Goal: Information Seeking & Learning: Understand process/instructions

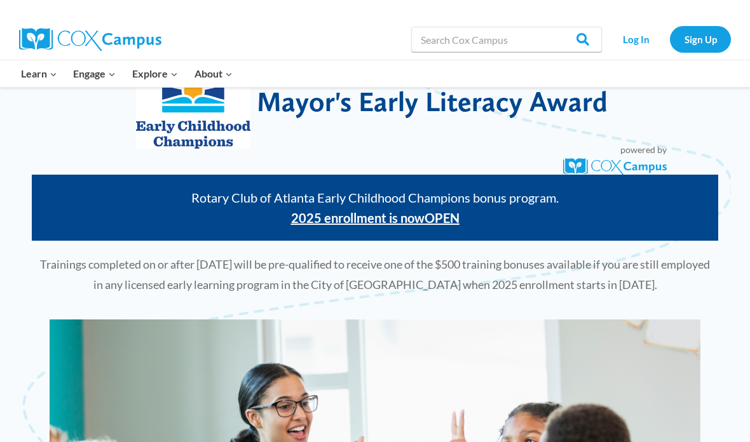
scroll to position [59, 0]
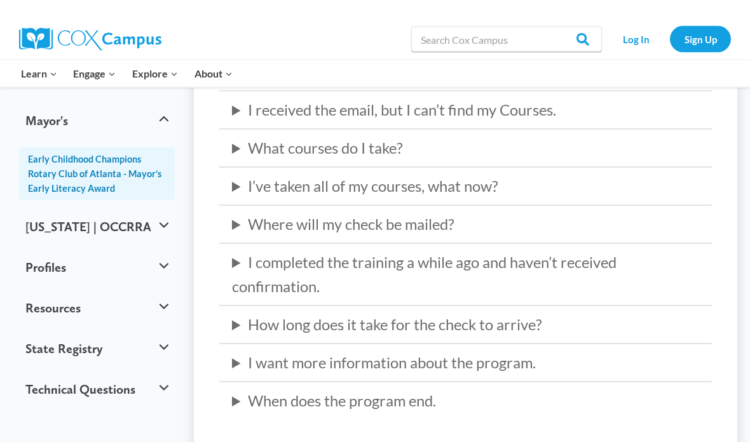
scroll to position [418, 0]
click at [509, 146] on summary "What courses do I take?" at bounding box center [465, 148] width 467 height 24
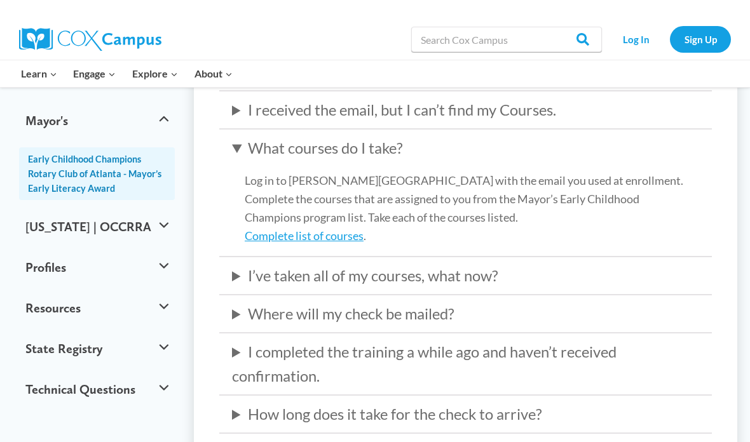
click at [325, 234] on link "Complete list of courses" at bounding box center [304, 236] width 119 height 14
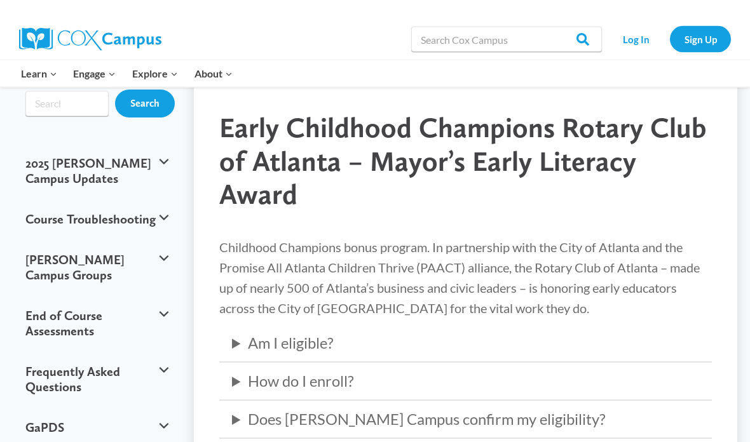
scroll to position [0, 0]
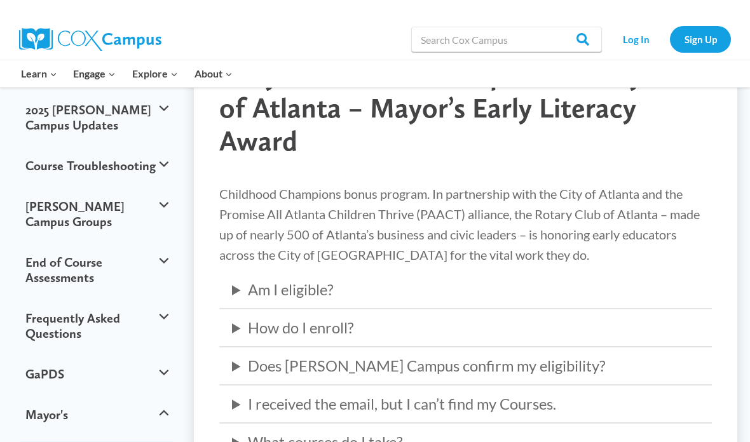
scroll to position [132, 0]
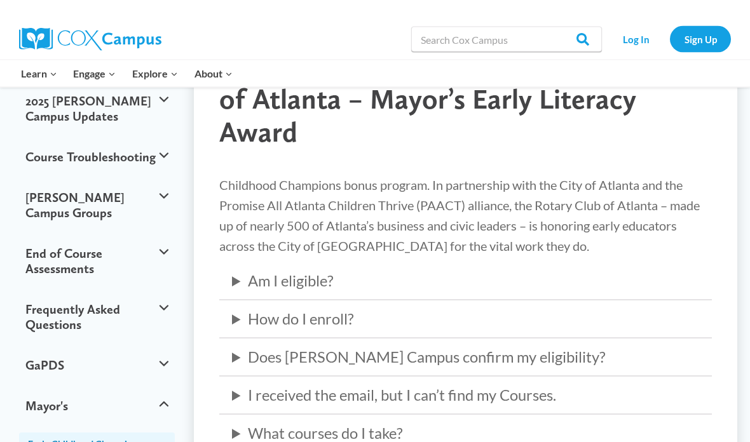
click at [268, 431] on summary "What courses do I take?" at bounding box center [465, 434] width 467 height 24
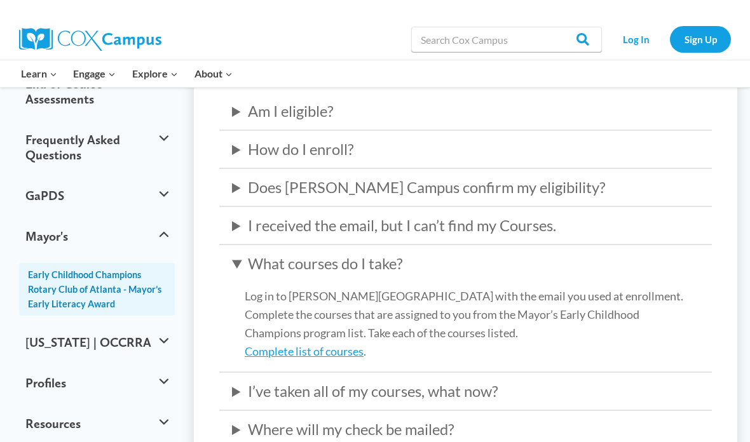
scroll to position [312, 0]
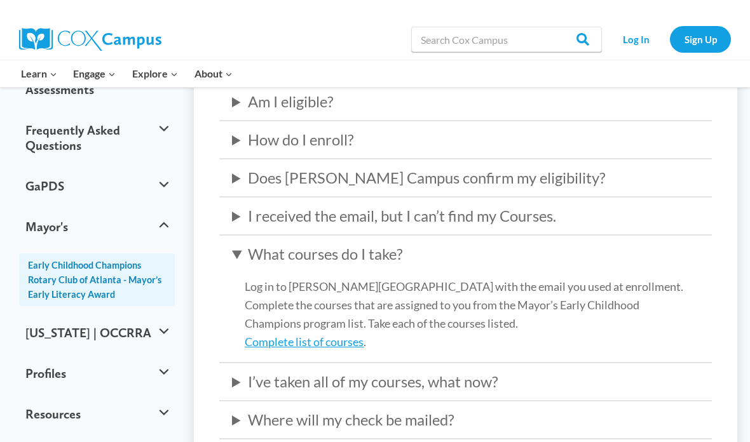
click at [339, 336] on link "Complete list of courses" at bounding box center [304, 342] width 119 height 14
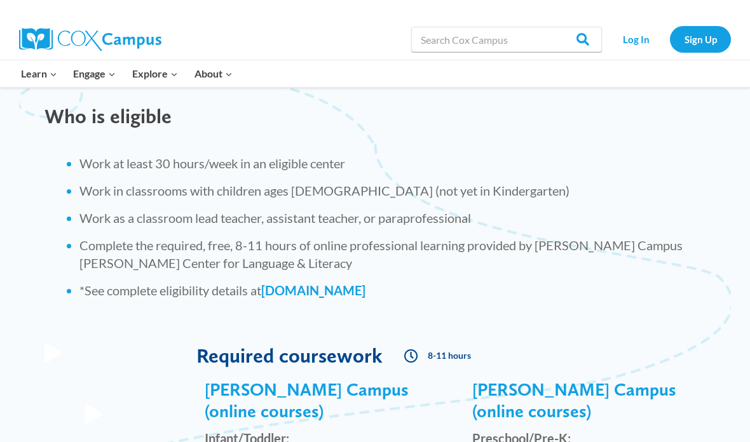
scroll to position [1041, 0]
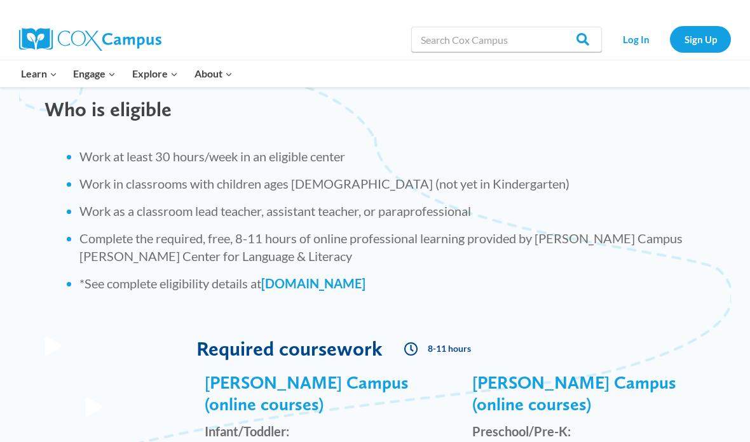
click at [329, 287] on link "[DOMAIN_NAME]" at bounding box center [313, 283] width 104 height 15
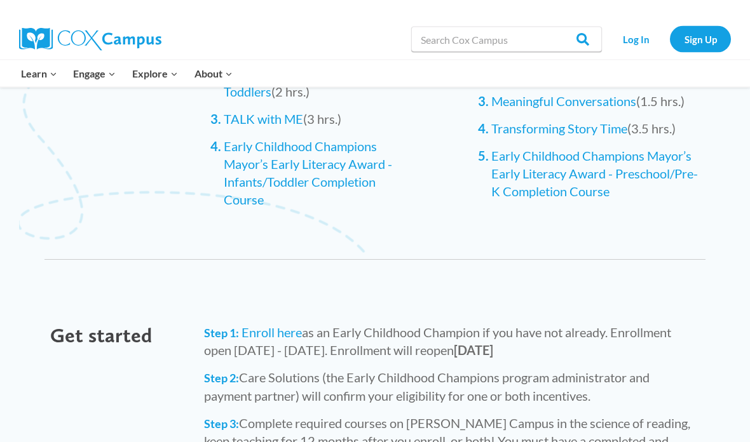
scroll to position [1502, 0]
